Goal: Check status

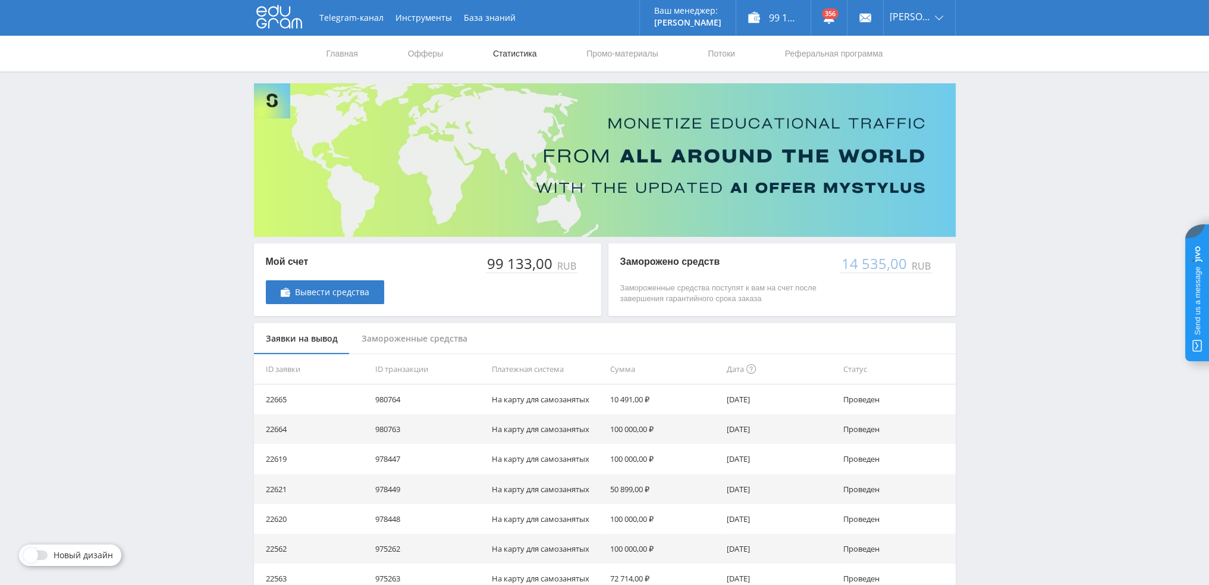
click at [520, 49] on link "Статистика" at bounding box center [515, 54] width 46 height 36
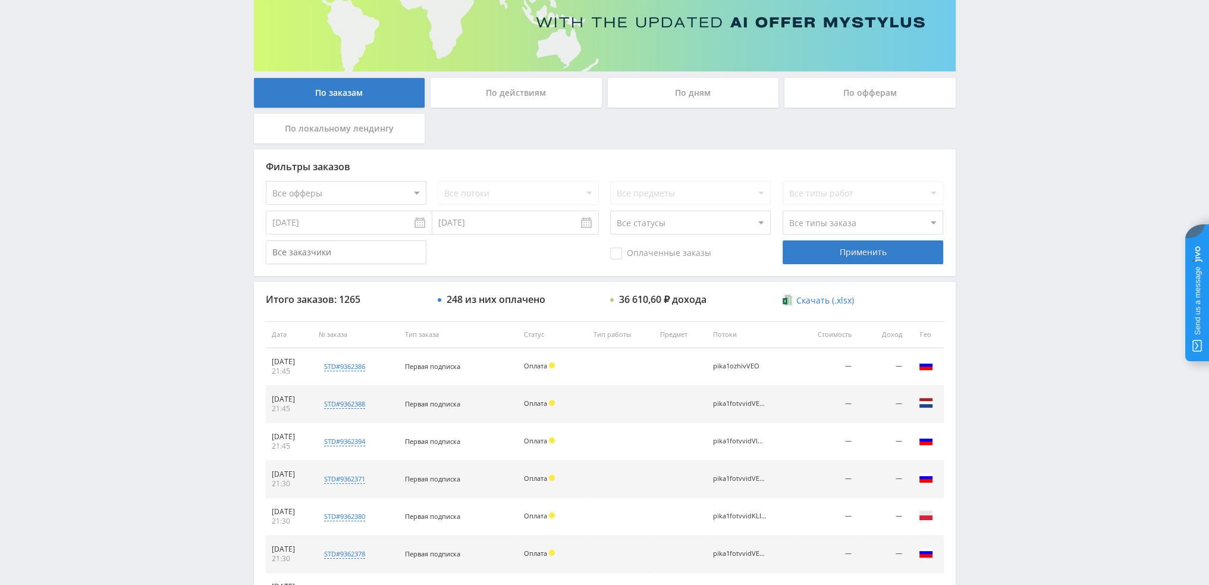
scroll to position [297, 0]
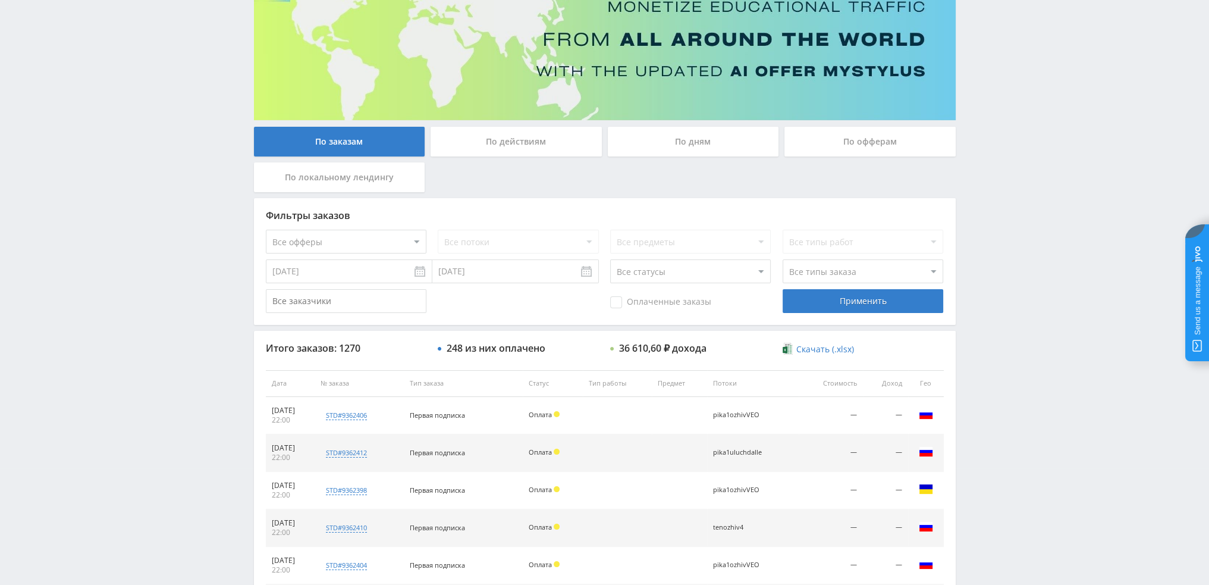
scroll to position [114, 0]
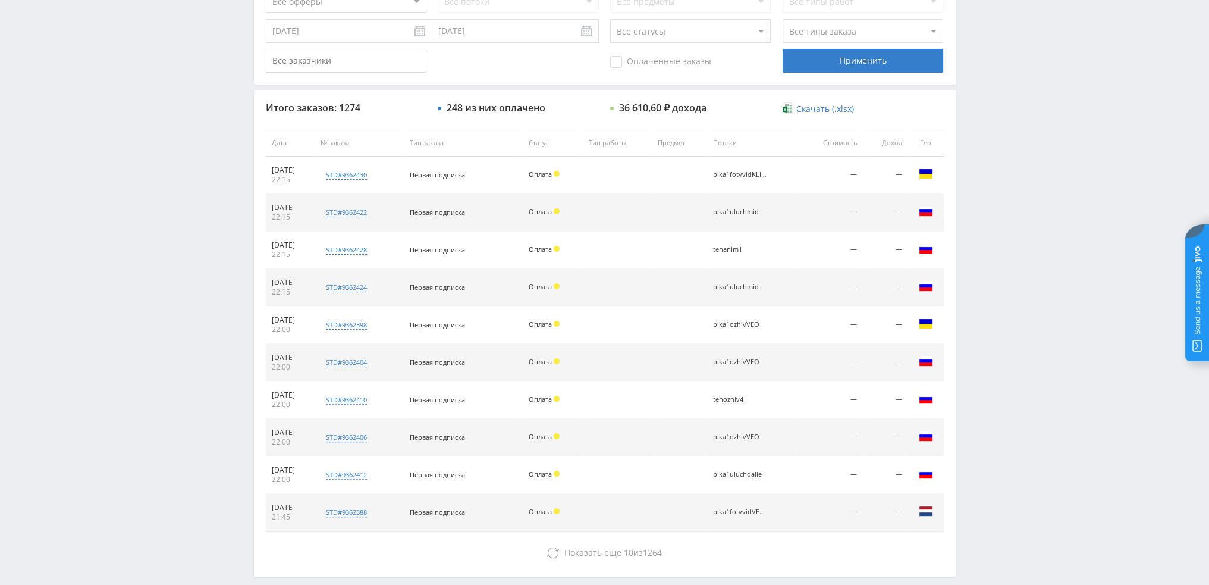
scroll to position [59, 0]
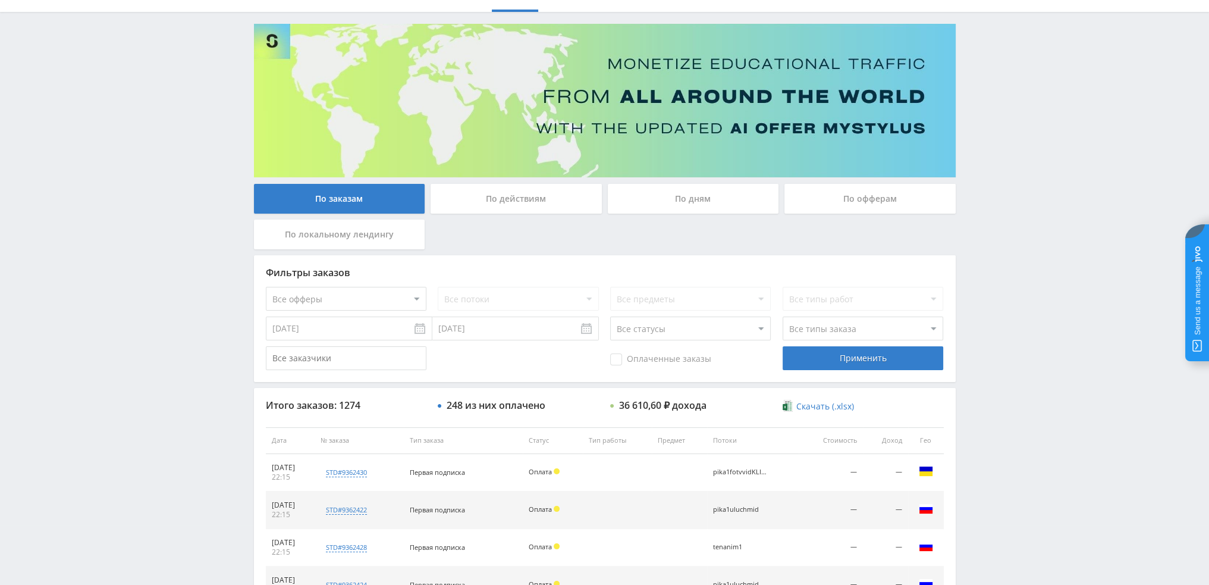
click at [711, 190] on div "По дням" at bounding box center [693, 199] width 171 height 30
click at [0, 0] on input "По дням" at bounding box center [0, 0] width 0 height 0
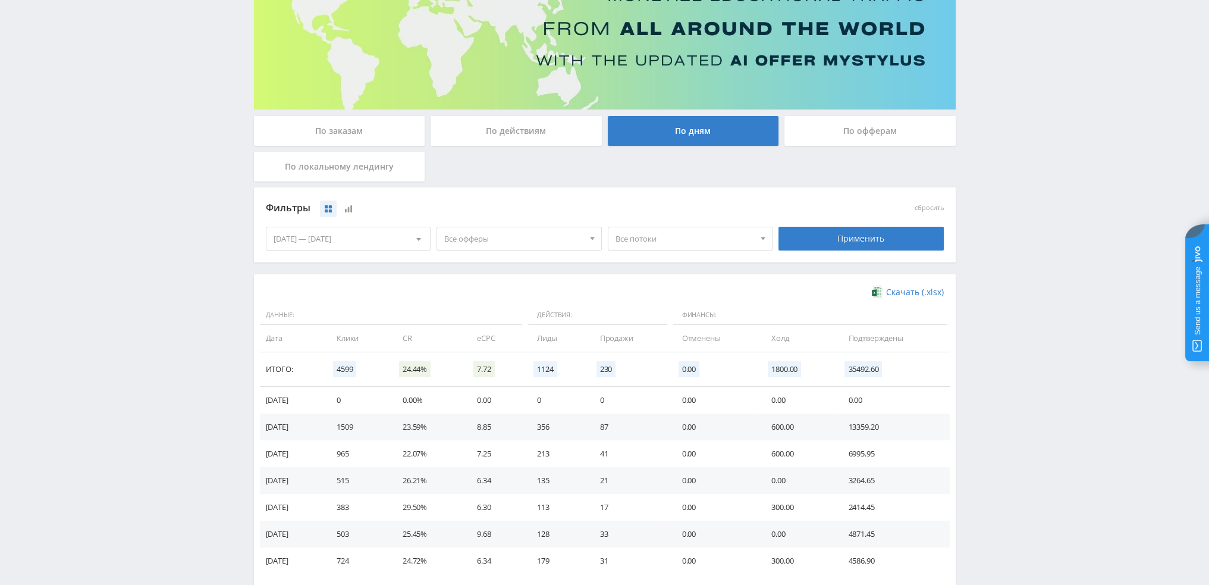
scroll to position [178, 0]
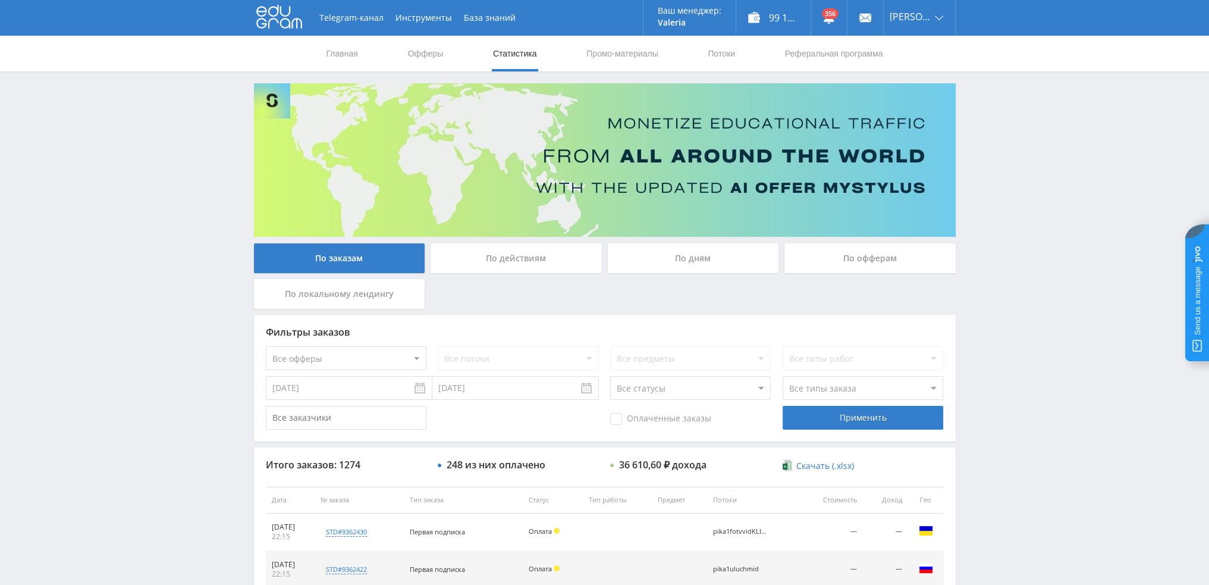
click at [676, 253] on div "По дням" at bounding box center [693, 258] width 171 height 30
click at [0, 0] on input "По дням" at bounding box center [0, 0] width 0 height 0
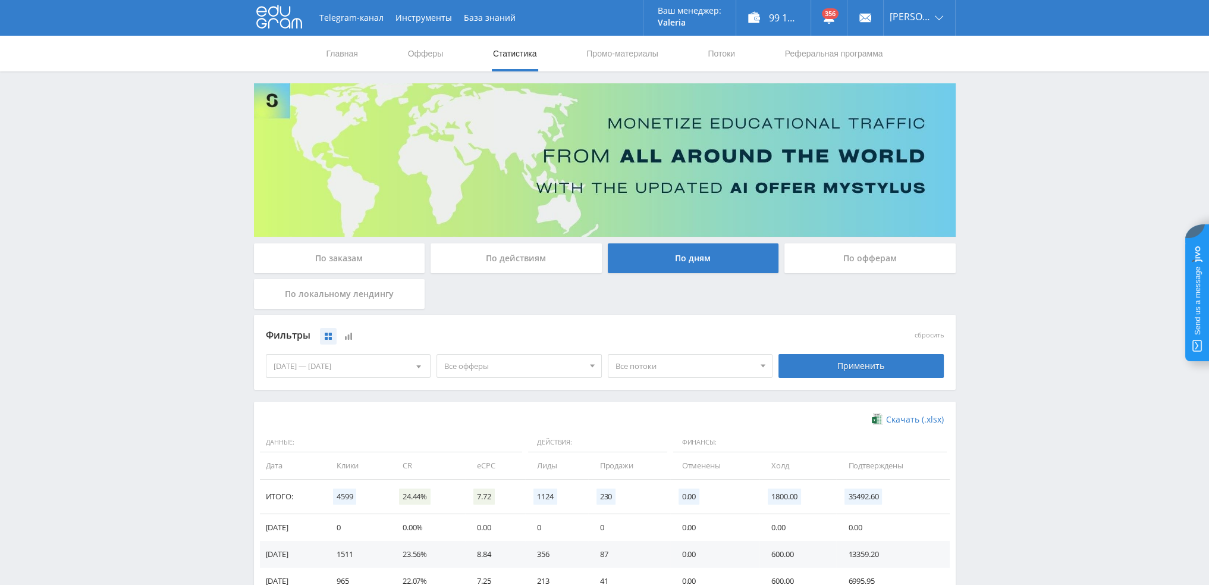
click at [685, 370] on span "Все потоки" at bounding box center [685, 365] width 139 height 23
click at [513, 365] on span "Все офферы" at bounding box center [513, 365] width 139 height 23
click at [487, 420] on button "MyStylus - Revshare" at bounding box center [519, 421] width 164 height 17
click at [483, 405] on button "MyStylus" at bounding box center [519, 404] width 164 height 17
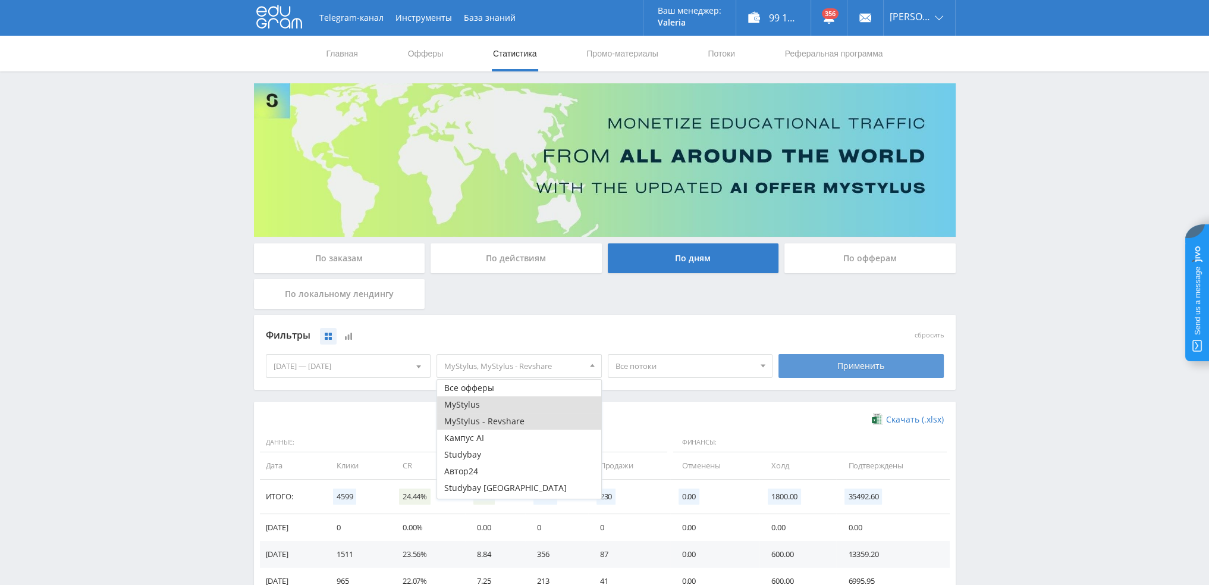
click at [871, 363] on div "Применить" at bounding box center [861, 366] width 165 height 24
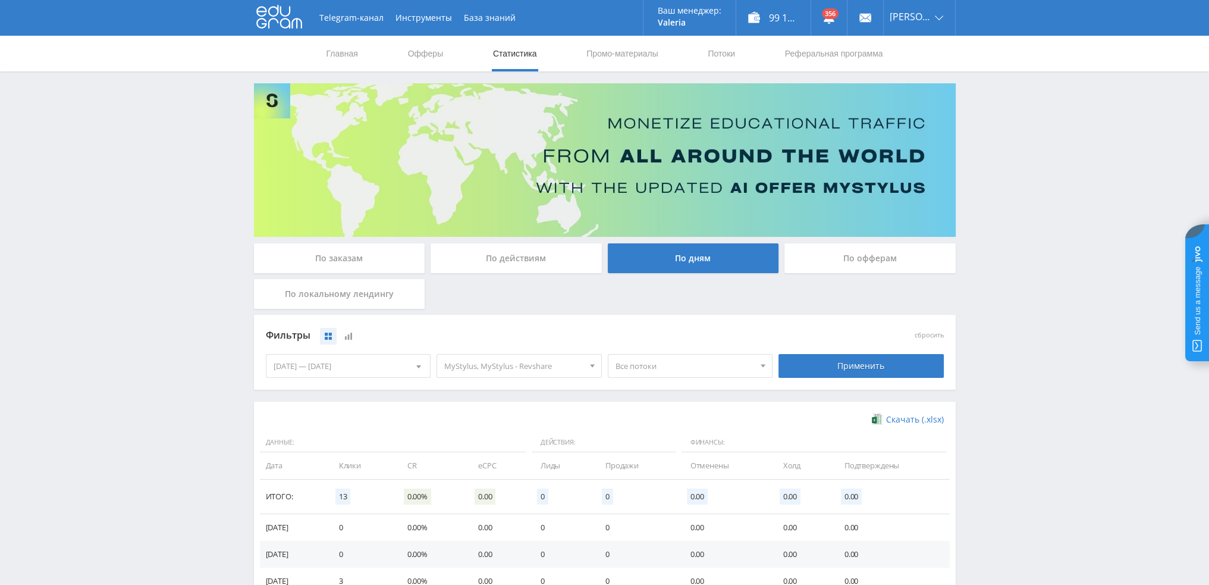
click at [517, 368] on span "MyStylus, MyStylus - Revshare" at bounding box center [513, 365] width 139 height 23
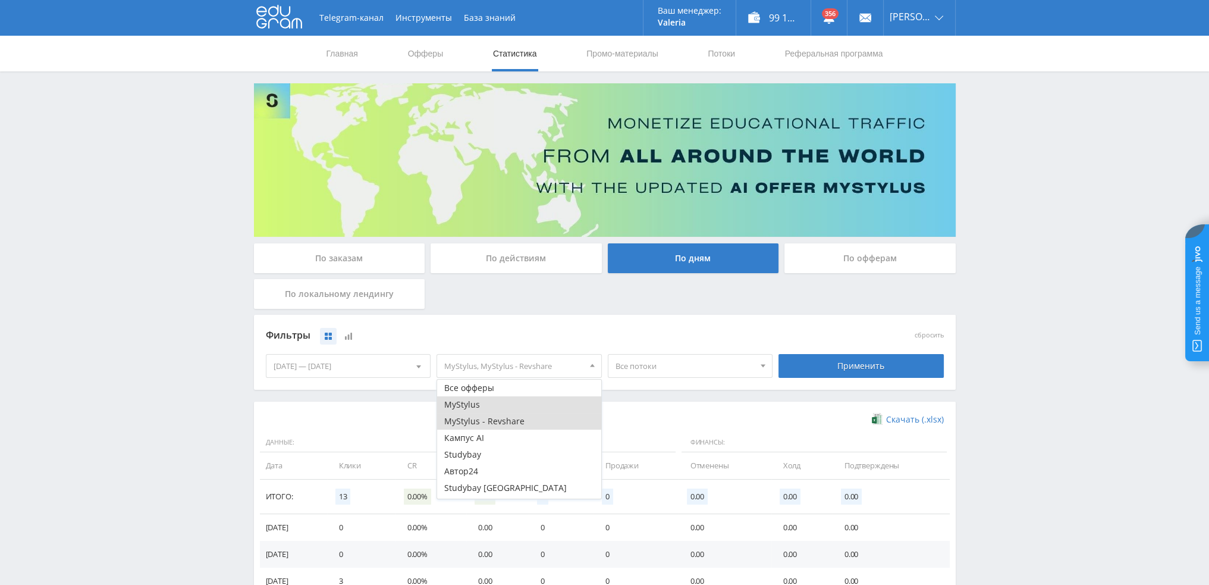
click at [471, 406] on button "MyStylus" at bounding box center [519, 404] width 164 height 17
click at [471, 418] on button "MyStylus - Revshare" at bounding box center [519, 421] width 164 height 17
click at [572, 320] on div "Фильтры сбросить [DATE] — [DATE] Календарь Период [PERSON_NAME], 2025 Пн Вт Ср …" at bounding box center [605, 352] width 702 height 75
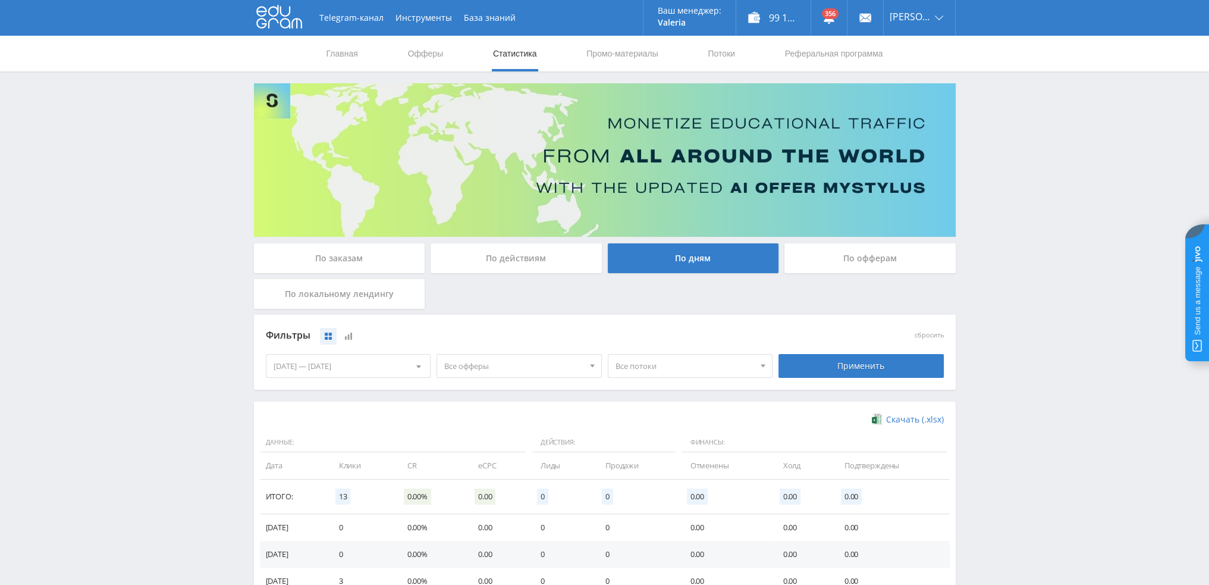
click at [550, 254] on div "По действиям" at bounding box center [516, 258] width 171 height 30
click at [0, 0] on input "По действиям" at bounding box center [0, 0] width 0 height 0
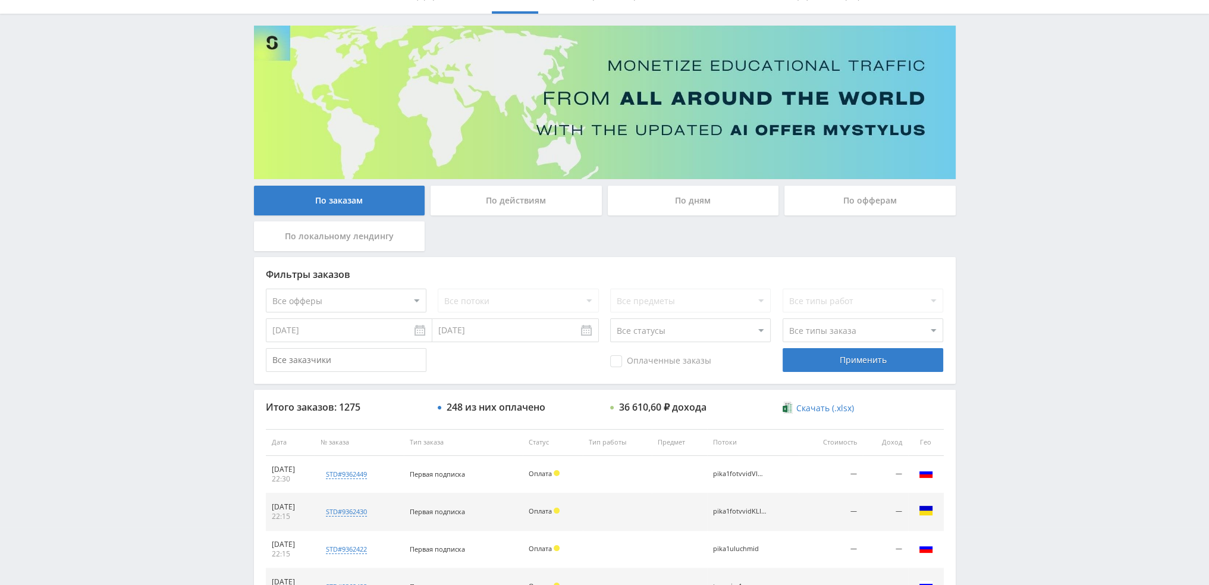
scroll to position [55, 0]
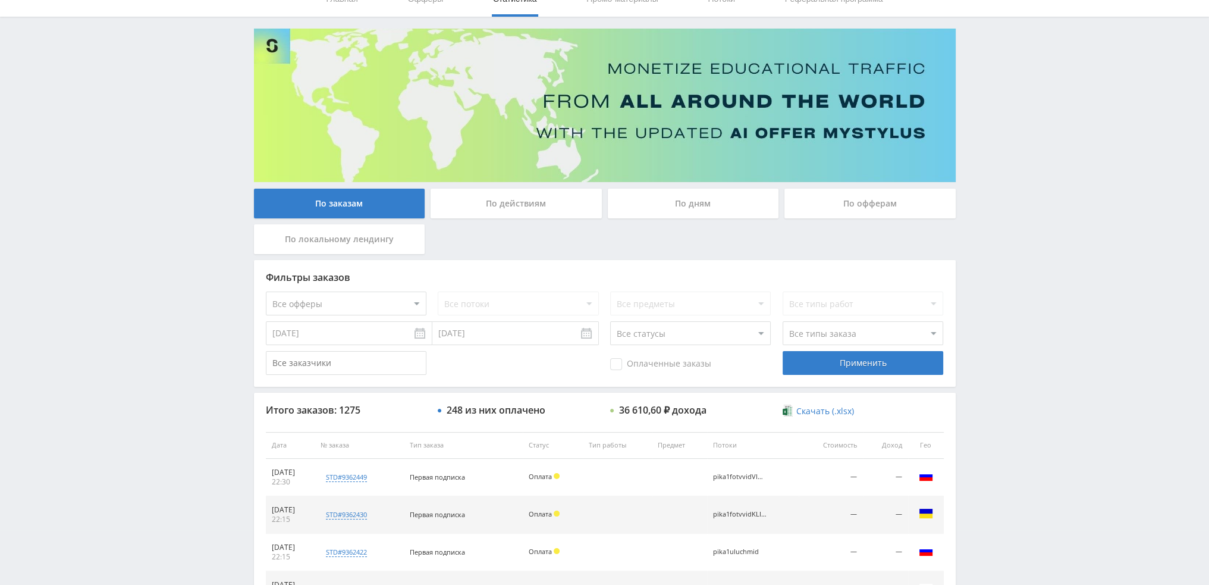
click at [707, 200] on div "По дням" at bounding box center [693, 204] width 171 height 30
click at [0, 0] on input "По дням" at bounding box center [0, 0] width 0 height 0
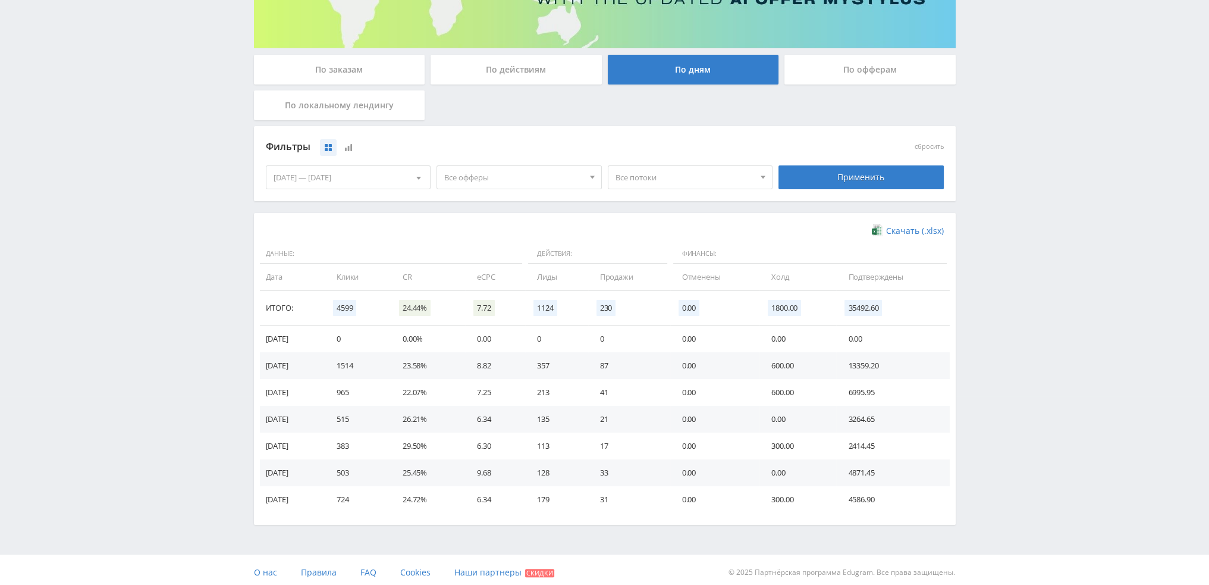
scroll to position [193, 0]
